Goal: Transaction & Acquisition: Purchase product/service

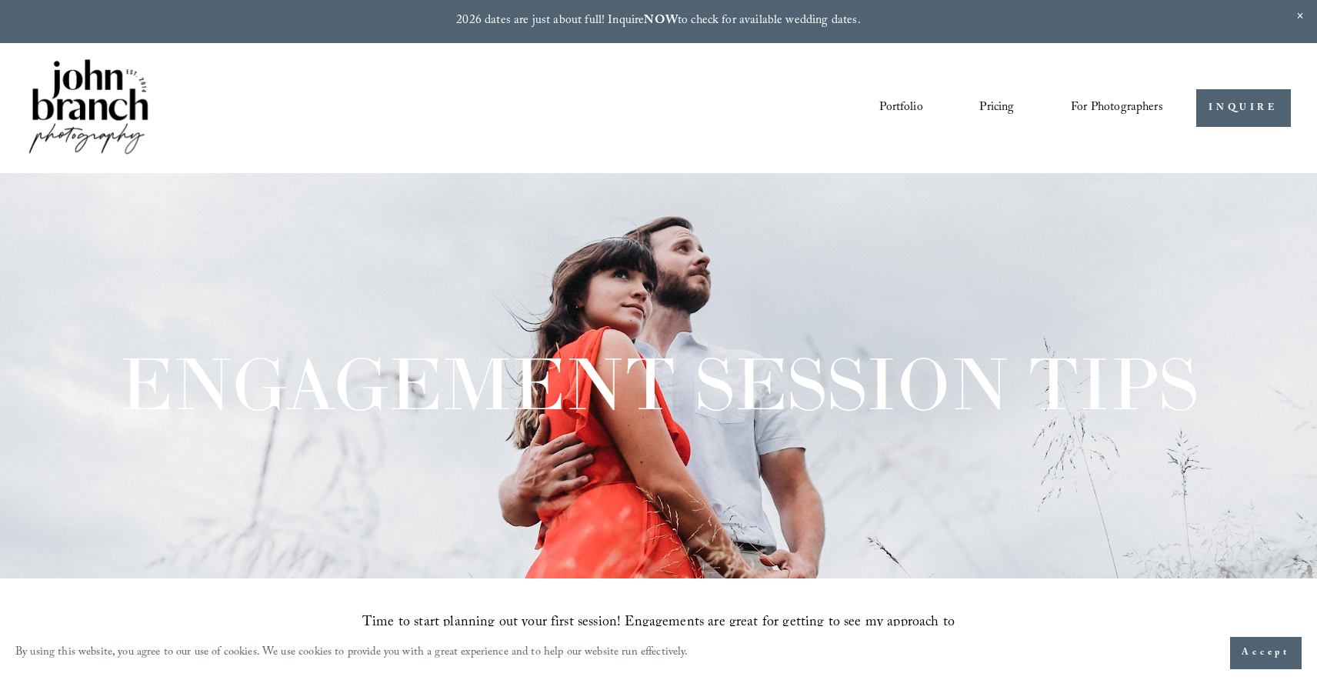
click at [42, 82] on img at bounding box center [88, 108] width 125 height 104
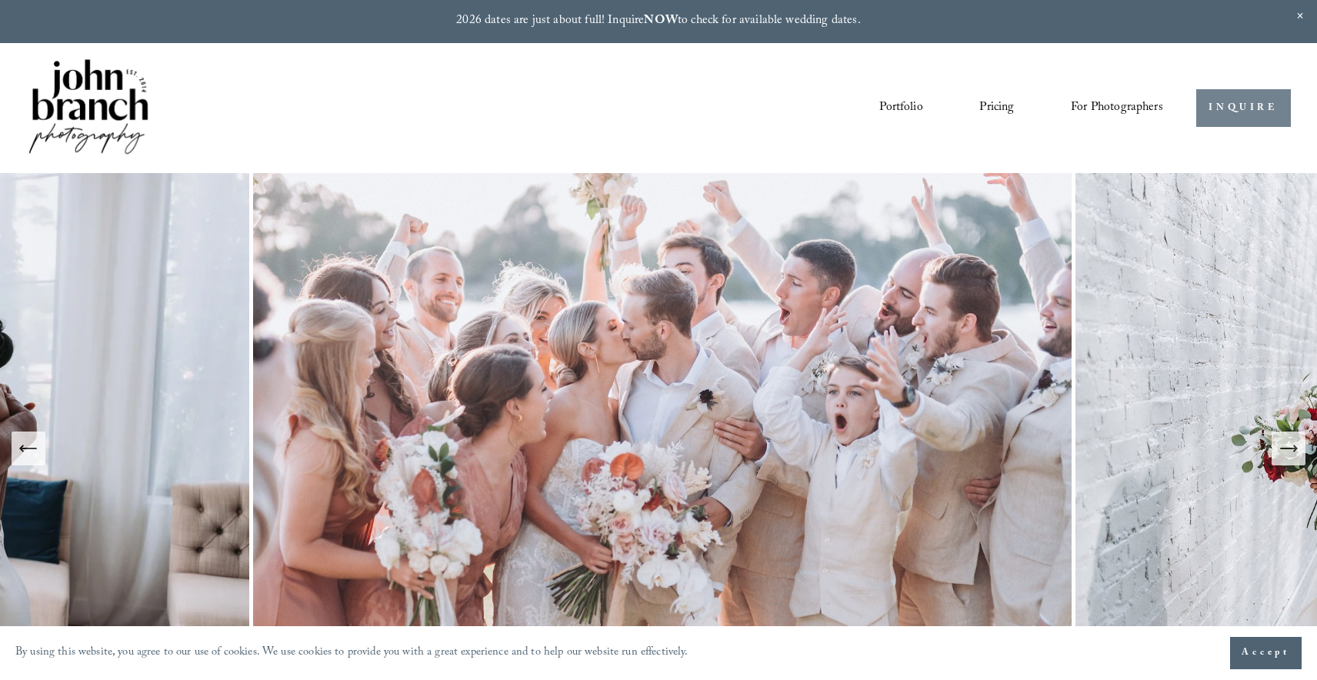
click at [1233, 112] on link "INQUIRE" at bounding box center [1243, 108] width 95 height 38
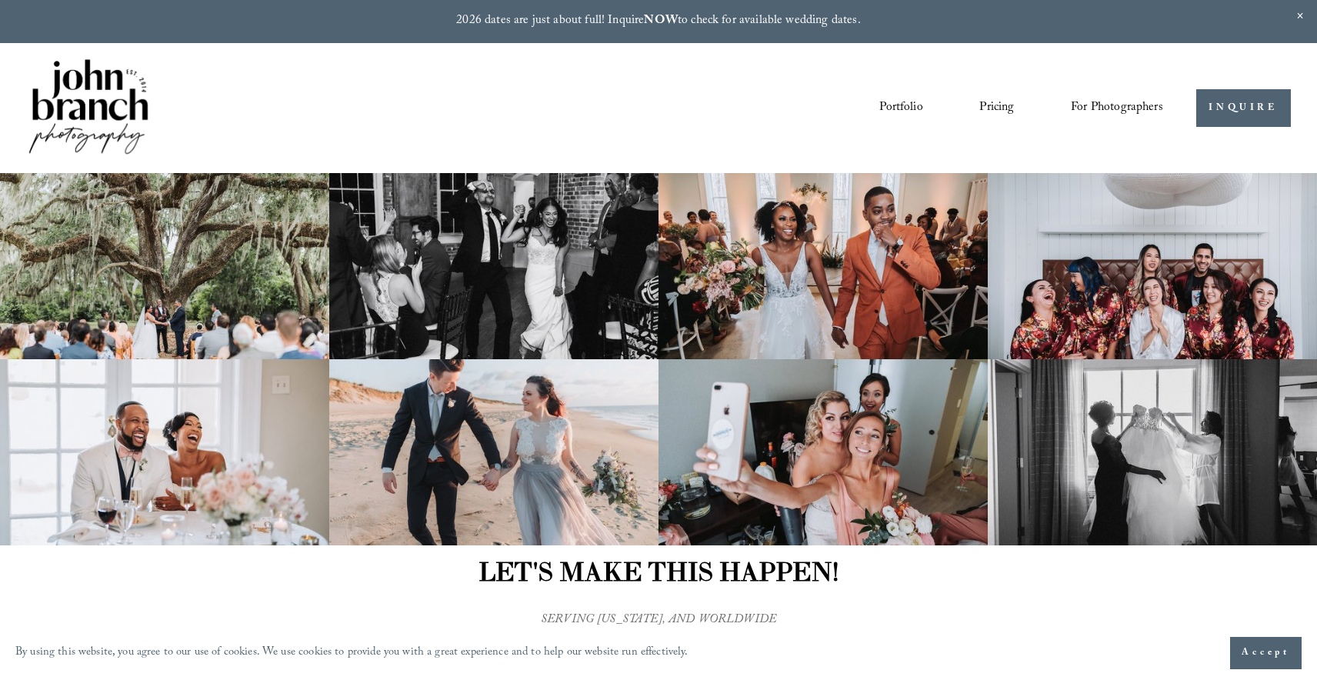
click at [996, 110] on link "Pricing" at bounding box center [996, 108] width 35 height 26
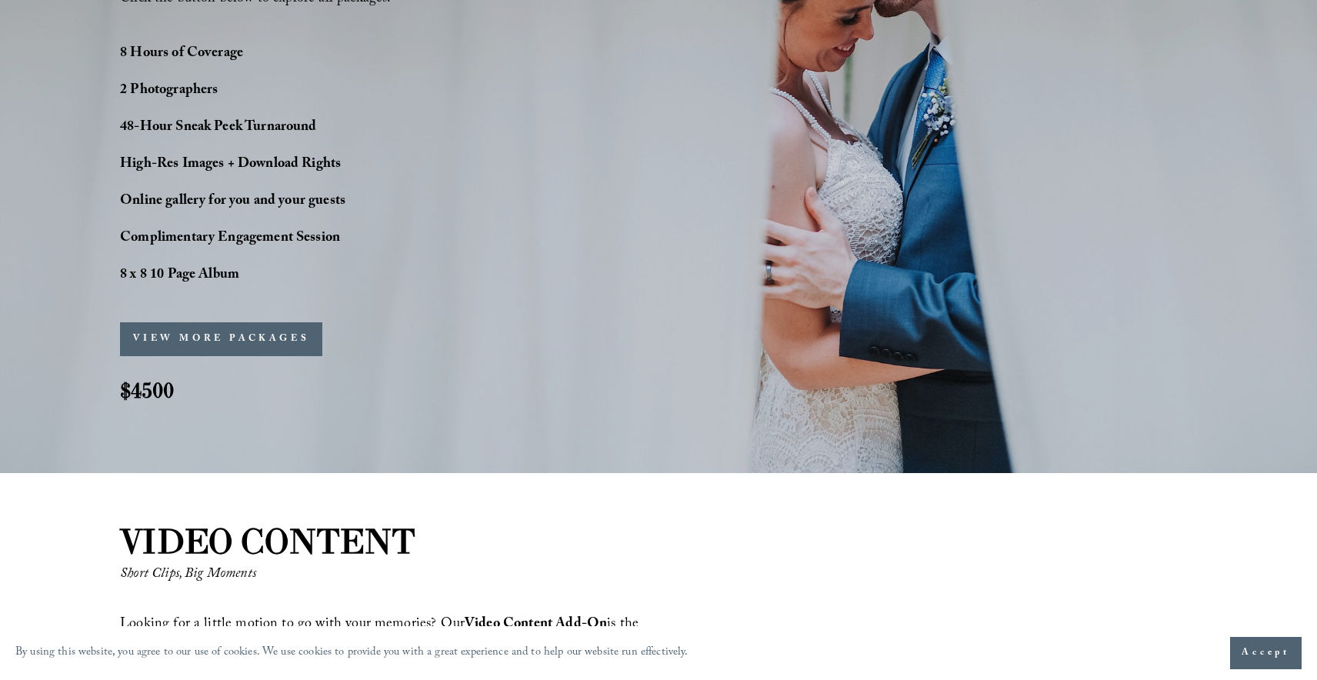
scroll to position [1423, 0]
